Goal: Task Accomplishment & Management: Manage account settings

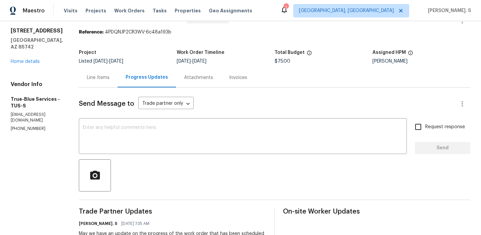
scroll to position [116, 0]
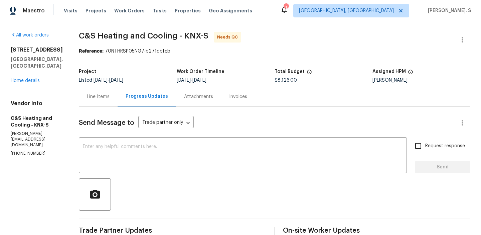
click at [118, 103] on div "Line Items" at bounding box center [98, 97] width 39 height 20
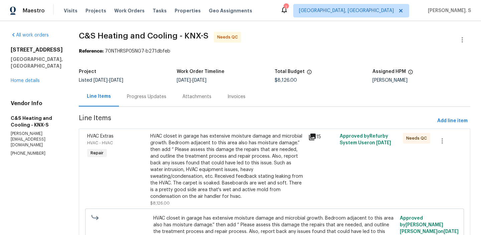
click at [232, 144] on div "HVAC closet in garage has extensive moisture damage and microbial growth. Bedro…" at bounding box center [227, 166] width 154 height 67
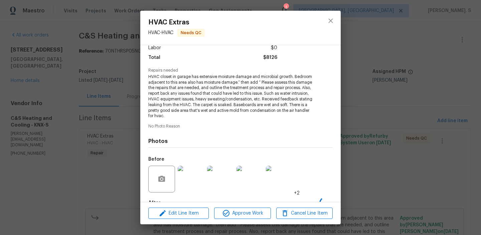
scroll to position [90, 0]
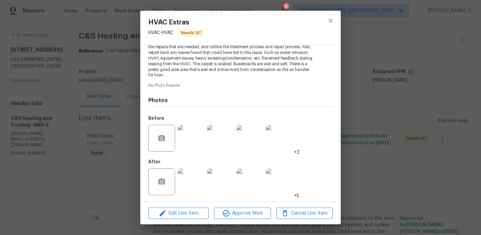
click at [190, 179] on img at bounding box center [191, 181] width 27 height 27
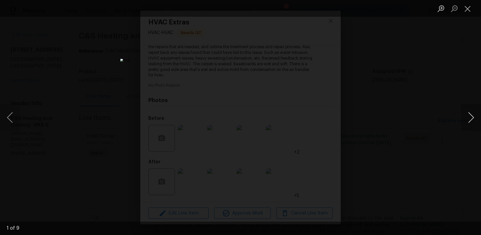
click at [475, 118] on button "Next image" at bounding box center [471, 117] width 20 height 27
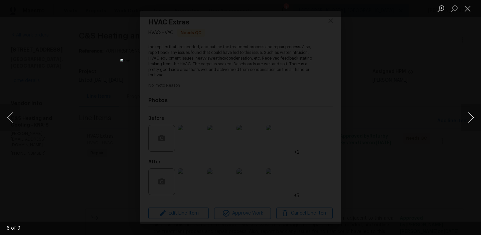
click at [475, 118] on button "Next image" at bounding box center [471, 117] width 20 height 27
click at [467, 11] on button "Close lightbox" at bounding box center [467, 9] width 13 height 12
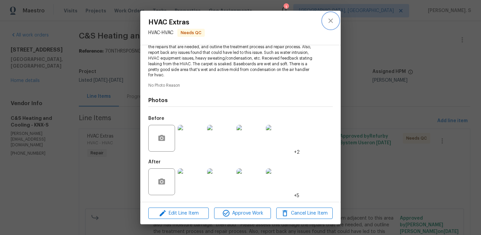
click at [332, 20] on icon "close" at bounding box center [331, 20] width 4 height 4
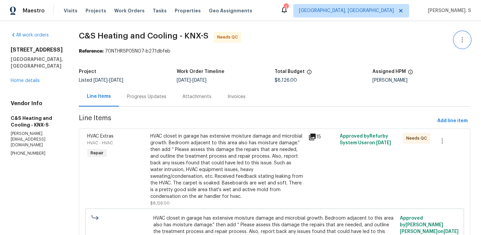
click at [464, 43] on icon "button" at bounding box center [463, 40] width 8 height 8
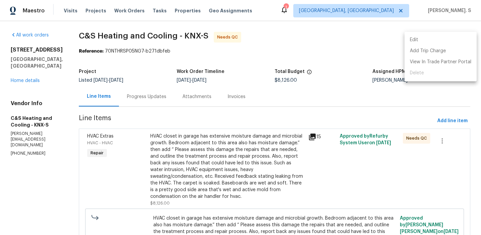
click at [423, 39] on li "Edit" at bounding box center [441, 39] width 72 height 11
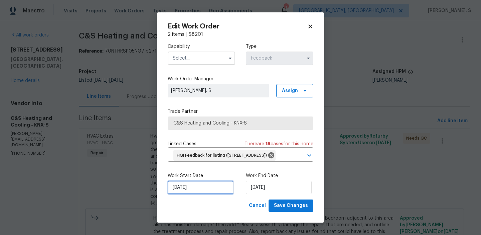
click at [215, 194] on input "9/6/2025" at bounding box center [201, 186] width 66 height 13
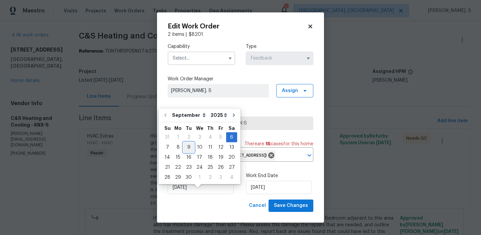
click at [190, 146] on div "9" at bounding box center [188, 146] width 11 height 9
type input "9/9/2025"
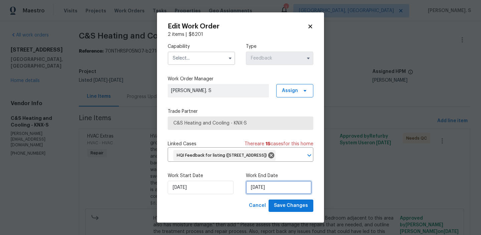
click at [263, 194] on input "9/9/2025" at bounding box center [279, 186] width 66 height 13
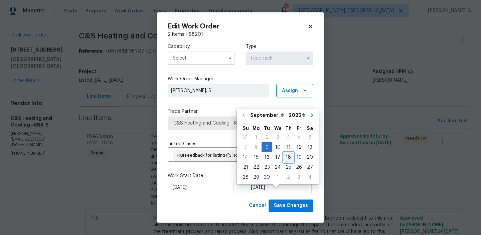
click at [289, 156] on div "18" at bounding box center [288, 156] width 10 height 9
type input "[DATE]"
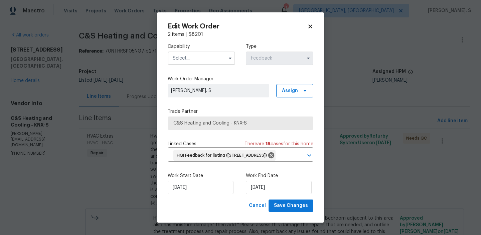
click at [192, 56] on input "text" at bounding box center [202, 57] width 68 height 13
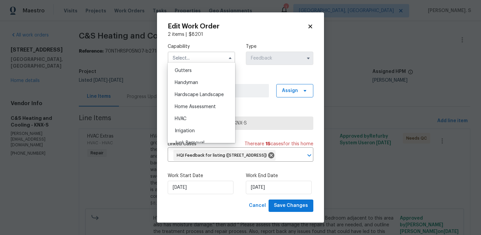
scroll to position [378, 0]
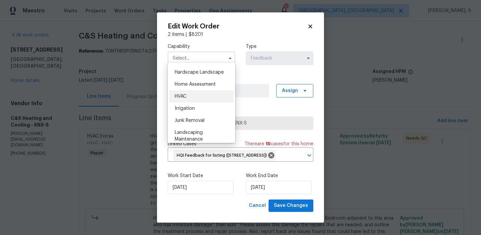
click at [187, 96] on span "HVAC" at bounding box center [181, 96] width 12 height 5
type input "HVAC"
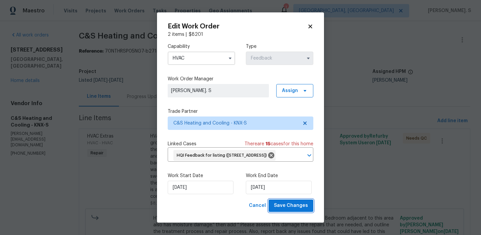
click at [286, 210] on span "Save Changes" at bounding box center [291, 205] width 34 height 8
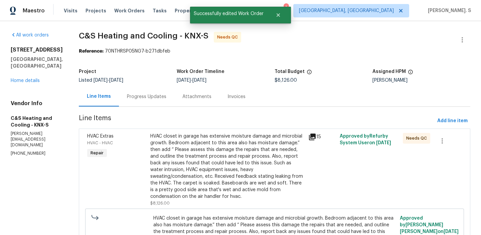
click at [212, 165] on div "HVAC closet in garage has extensive moisture damage and microbial growth. Bedro…" at bounding box center [227, 166] width 154 height 67
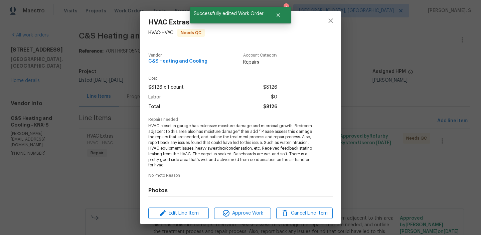
scroll to position [90, 0]
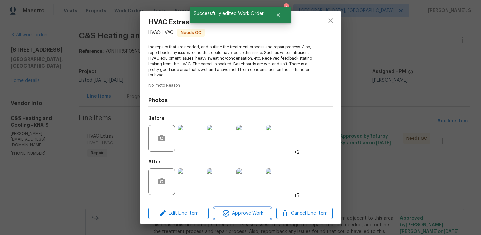
click at [228, 211] on icon "button" at bounding box center [226, 213] width 8 height 8
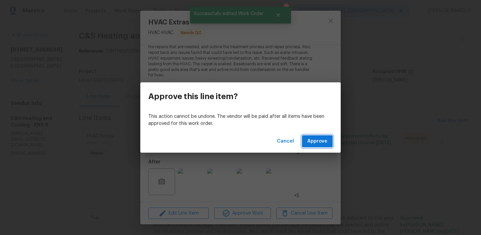
click at [321, 141] on span "Approve" at bounding box center [317, 141] width 20 height 8
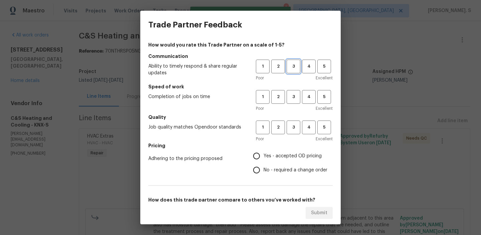
click at [294, 66] on span "3" at bounding box center [293, 67] width 12 height 8
click at [295, 98] on span "3" at bounding box center [293, 97] width 12 height 8
click at [291, 127] on span "3" at bounding box center [293, 127] width 12 height 8
click at [282, 171] on span "No - required a change order" at bounding box center [296, 169] width 64 height 7
click at [264, 171] on input "No - required a change order" at bounding box center [257, 170] width 14 height 14
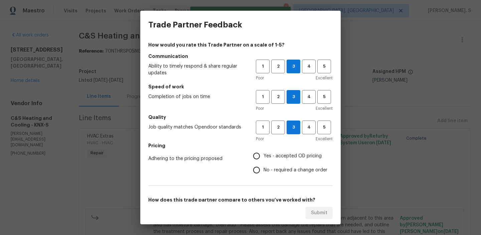
radio input "true"
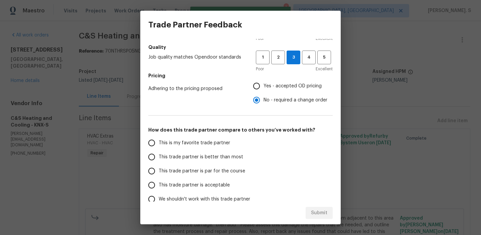
click at [232, 151] on label "This trade partner is better than most" at bounding box center [198, 157] width 106 height 14
click at [159, 151] on input "This trade partner is better than most" at bounding box center [152, 157] width 14 height 14
click at [317, 214] on span "Submit" at bounding box center [319, 213] width 16 height 8
radio input "true"
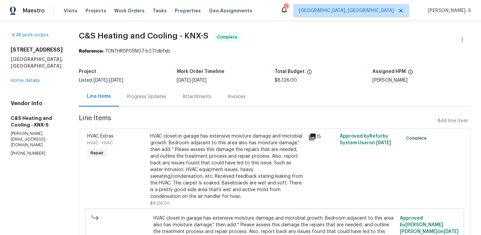
click at [184, 107] on section "C&S Heating and Cooling - KNX-S Complete Reference: 70NTHRSP05NG7-b271dbfeb Pro…" at bounding box center [275, 191] width 392 height 318
click at [174, 102] on div "Progress Updates" at bounding box center [146, 97] width 55 height 20
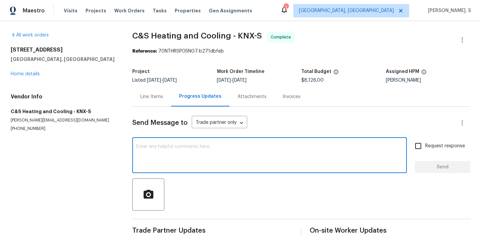
click at [191, 162] on textarea at bounding box center [269, 155] width 267 height 23
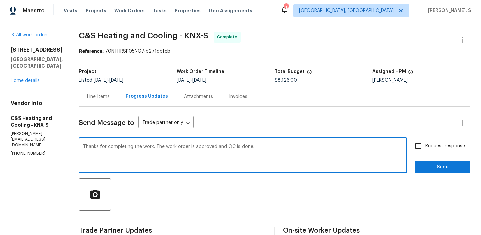
scroll to position [57, 0]
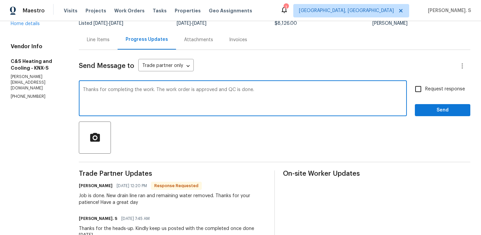
type textarea "Thanks for completing the work. The work order is approved and QC is done."
click at [164, 203] on div "Job is done. New drain line ran and remaining water removed. Thanks for your pa…" at bounding box center [173, 198] width 188 height 13
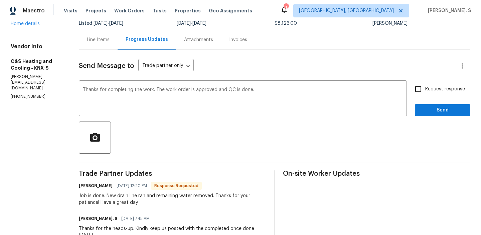
click at [164, 203] on div "Job is done. New drain line ran and remaining water removed. Thanks for your pa…" at bounding box center [173, 198] width 188 height 13
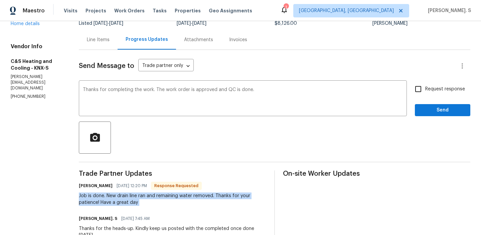
copy div "Job is done. New drain line ran and remaining water removed. Thanks for your pa…"
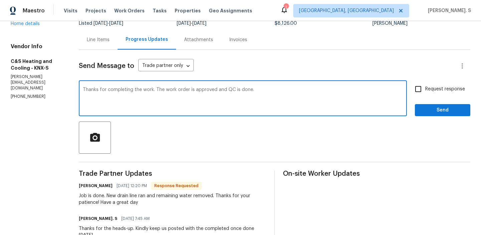
drag, startPoint x: 114, startPoint y: 89, endPoint x: 358, endPoint y: 89, distance: 244.7
click at [358, 89] on textarea "Thanks for completing the work. The work order is approved and QC is done." at bounding box center [243, 98] width 320 height 23
click at [441, 93] on label "Request response" at bounding box center [438, 89] width 54 height 14
click at [425, 93] on input "Request response" at bounding box center [418, 89] width 14 height 14
checkbox input "true"
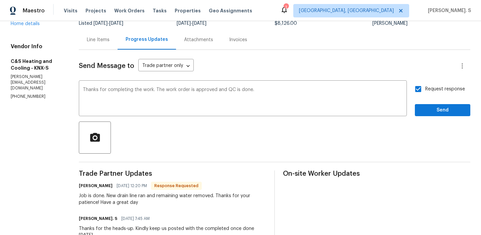
click at [435, 103] on div "Request response Send" at bounding box center [442, 99] width 55 height 34
click at [435, 106] on button "Send" at bounding box center [442, 110] width 55 height 12
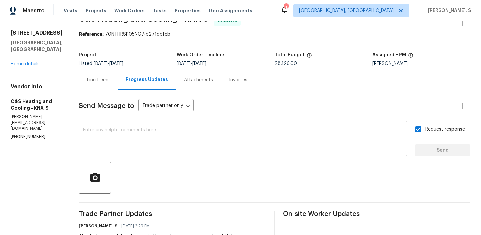
scroll to position [0, 0]
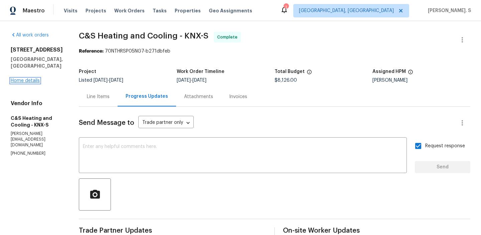
click at [29, 78] on link "Home details" at bounding box center [25, 80] width 29 height 5
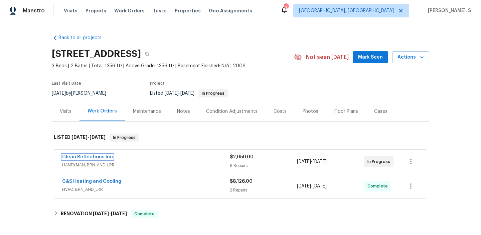
click at [95, 159] on link "Clean Reflections Inc" at bounding box center [87, 156] width 51 height 5
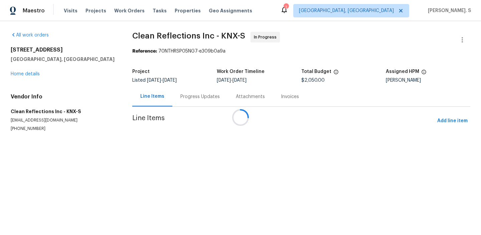
click at [180, 92] on div at bounding box center [240, 117] width 481 height 235
click at [180, 92] on div "Progress Updates" at bounding box center [199, 97] width 55 height 20
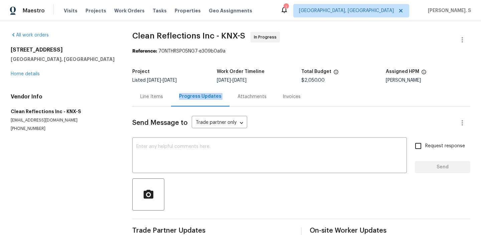
click at [180, 92] on div "Progress Updates" at bounding box center [200, 97] width 58 height 20
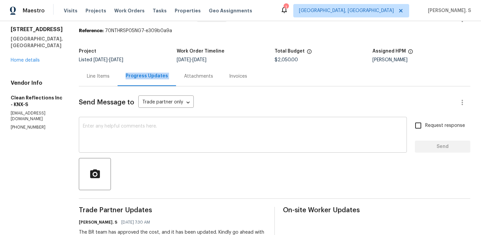
scroll to position [6, 0]
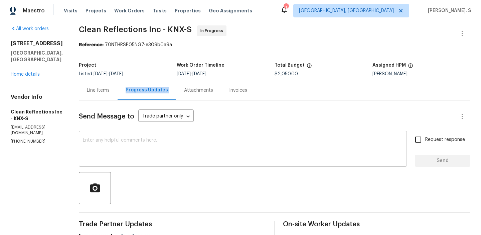
click at [158, 139] on textarea at bounding box center [243, 149] width 320 height 23
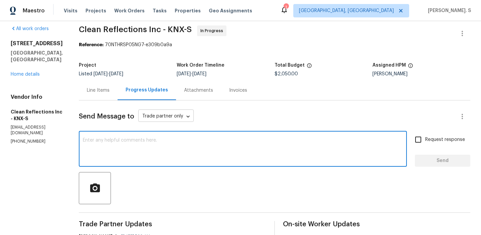
paste textarea "May we have an update on the progress of the work order?"
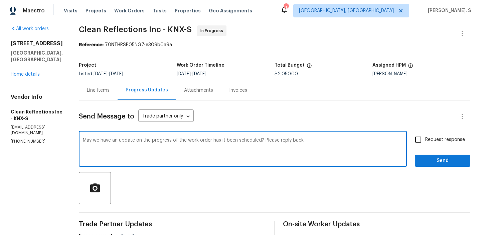
type textarea "May we have an update on the progress of the work order has it been scheduled? …"
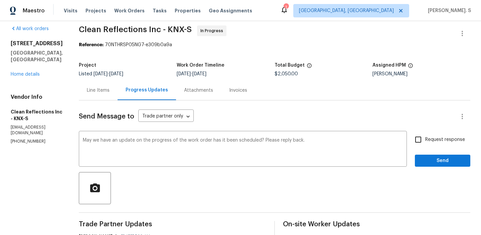
click at [429, 141] on span "Request response" at bounding box center [445, 139] width 40 height 7
click at [425, 141] on input "Request response" at bounding box center [418, 139] width 14 height 14
checkbox input "true"
click at [216, 137] on div "May we have an update on the progress of the work order has it been scheduled? …" at bounding box center [243, 149] width 328 height 34
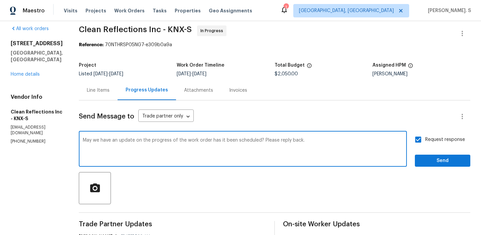
click at [243, 141] on textarea "May we have an update on the progress of the work order has it been scheduled? …" at bounding box center [243, 149] width 320 height 23
click at [0, 0] on div "Paraphrase text" at bounding box center [0, 0] width 0 height 0
click at [0, 0] on span "an" at bounding box center [0, 0] width 0 height 0
type textarea "Could you please provide us with an update on the work order's status? Has it b…"
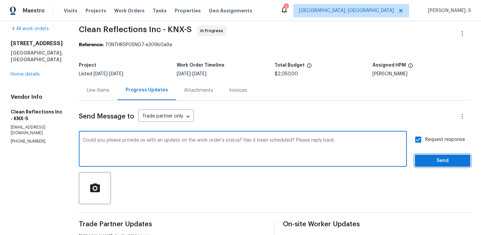
click at [426, 163] on span "Send" at bounding box center [442, 160] width 45 height 8
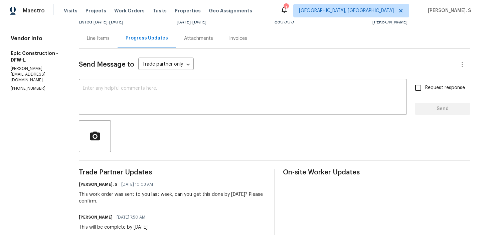
scroll to position [60, 0]
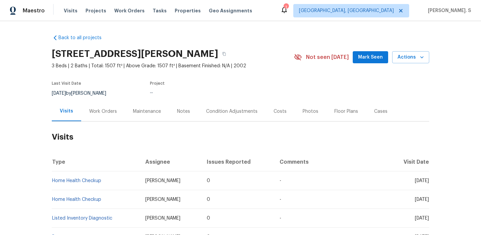
click at [102, 114] on div "Work Orders" at bounding box center [103, 111] width 28 height 7
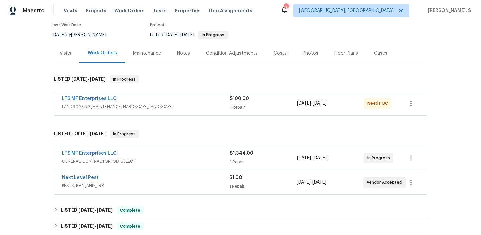
scroll to position [62, 0]
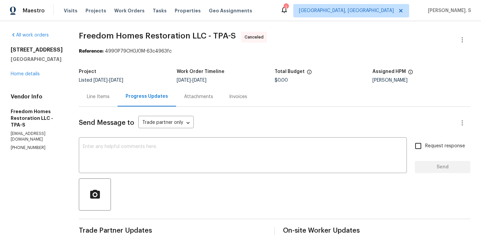
click at [34, 63] on h5 "Sarasota, FL 34243" at bounding box center [37, 59] width 52 height 7
click at [28, 76] on link "Home details" at bounding box center [25, 74] width 29 height 5
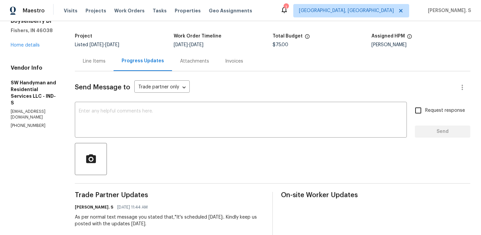
scroll to position [57, 0]
